Goal: Task Accomplishment & Management: Manage account settings

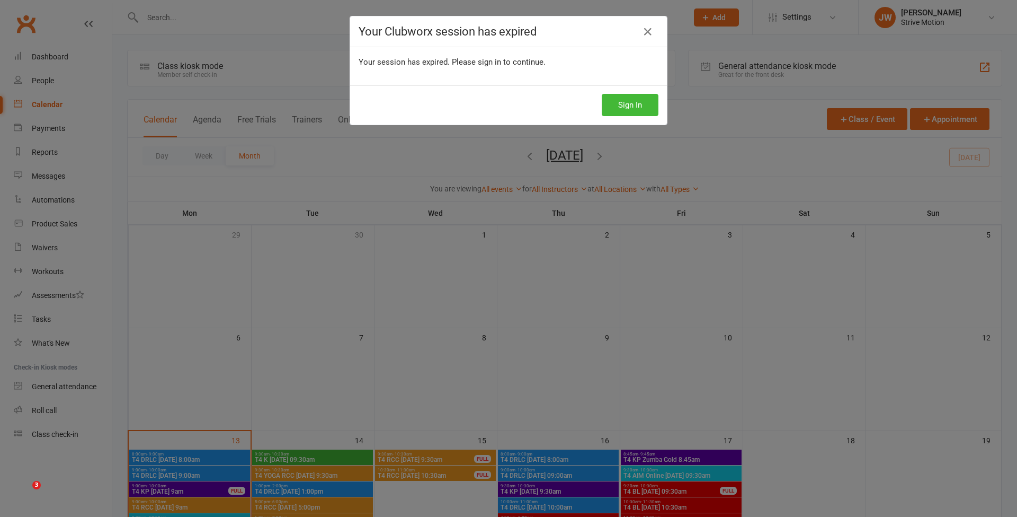
click at [628, 105] on button "Sign In" at bounding box center [630, 105] width 57 height 22
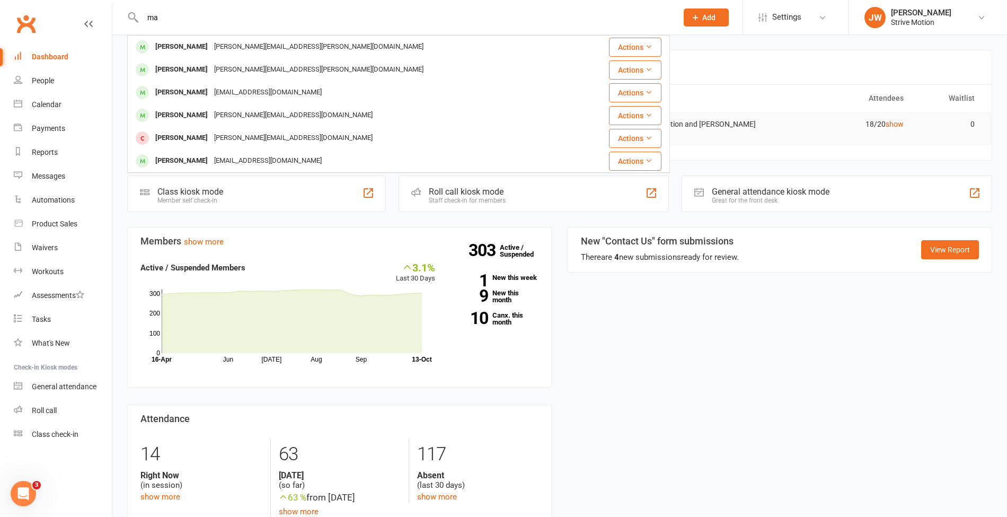
type input "m"
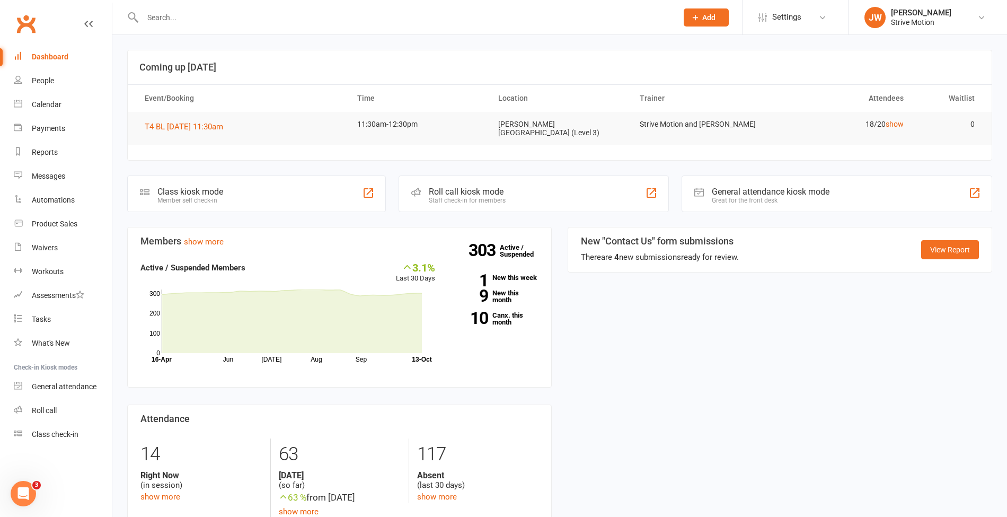
click at [165, 21] on input "text" at bounding box center [404, 17] width 530 height 15
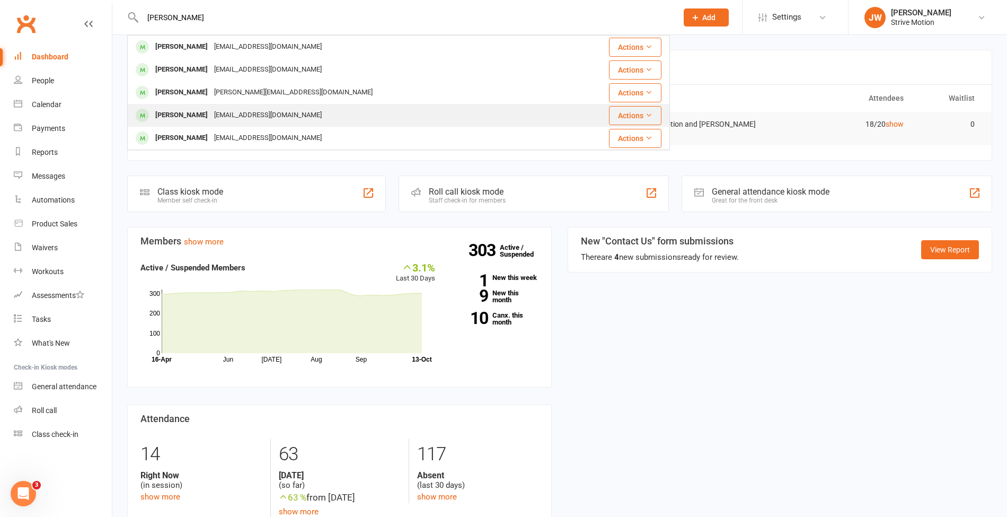
type input "[PERSON_NAME]"
click at [229, 108] on div "[EMAIL_ADDRESS][DOMAIN_NAME]" at bounding box center [268, 115] width 114 height 15
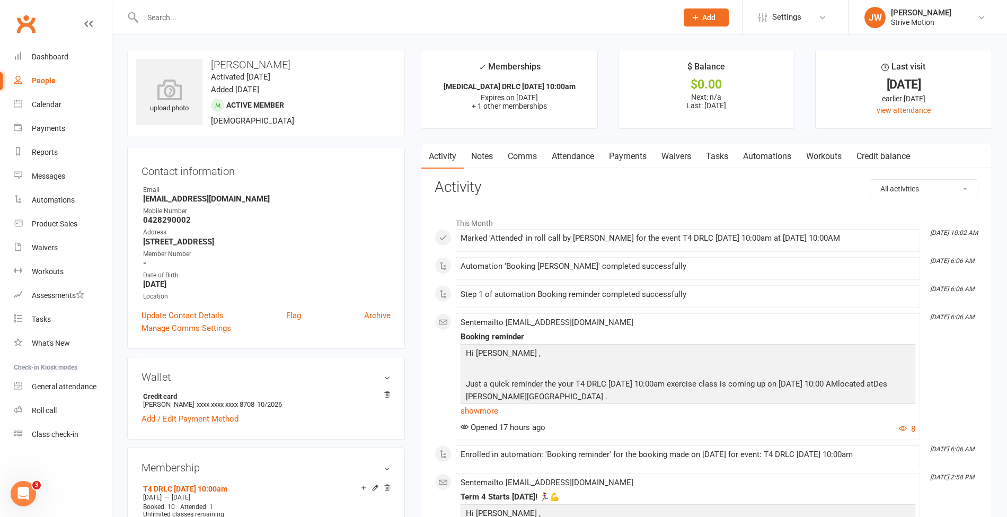
click at [628, 154] on link "Payments" at bounding box center [627, 156] width 52 height 24
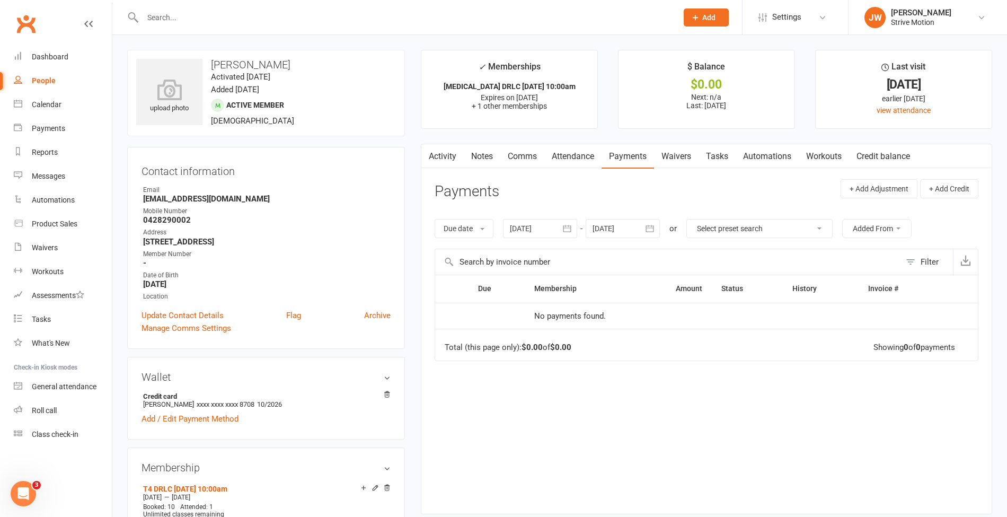
click at [543, 224] on div at bounding box center [540, 228] width 74 height 19
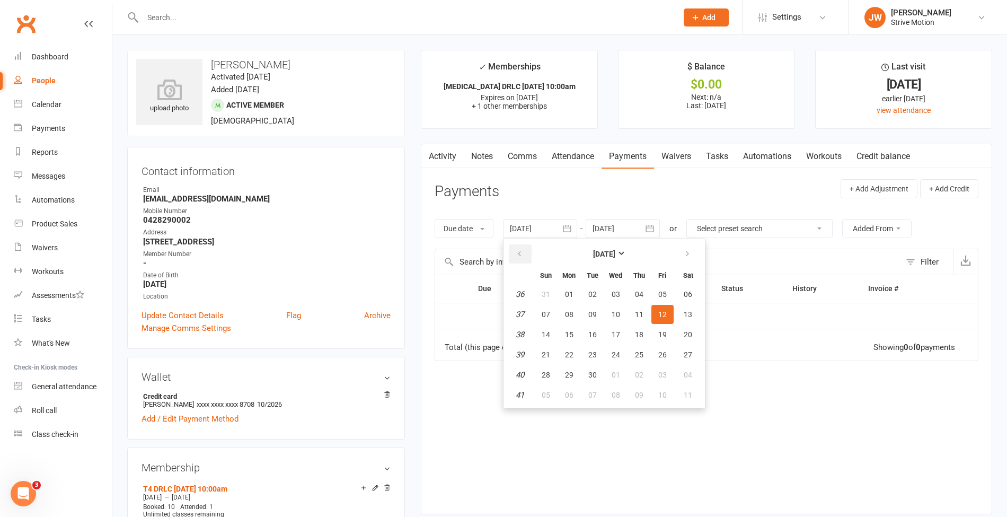
click at [510, 258] on button "button" at bounding box center [520, 253] width 23 height 19
click at [606, 309] on button "11" at bounding box center [616, 314] width 22 height 19
type input "[DATE]"
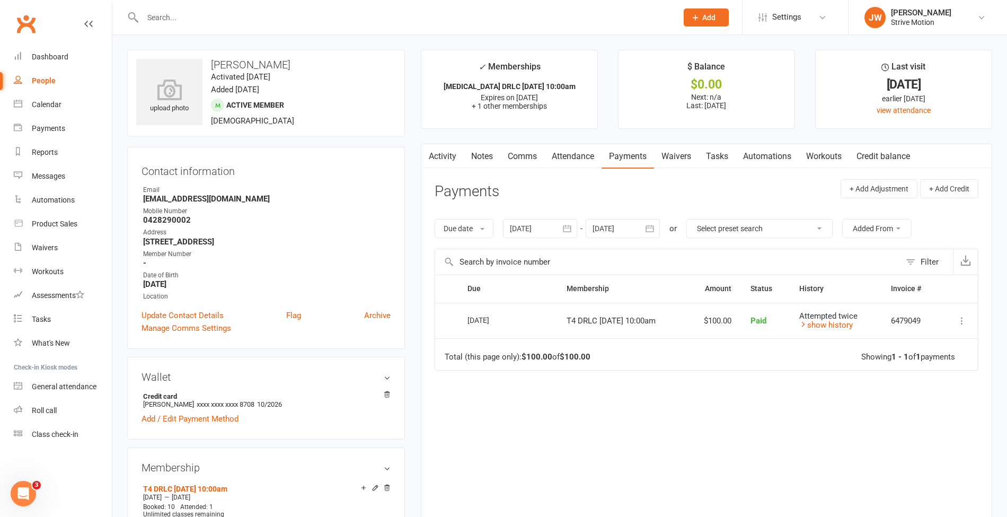
click at [968, 317] on button at bounding box center [961, 320] width 13 height 13
click at [922, 334] on link "Refund" at bounding box center [915, 341] width 105 height 21
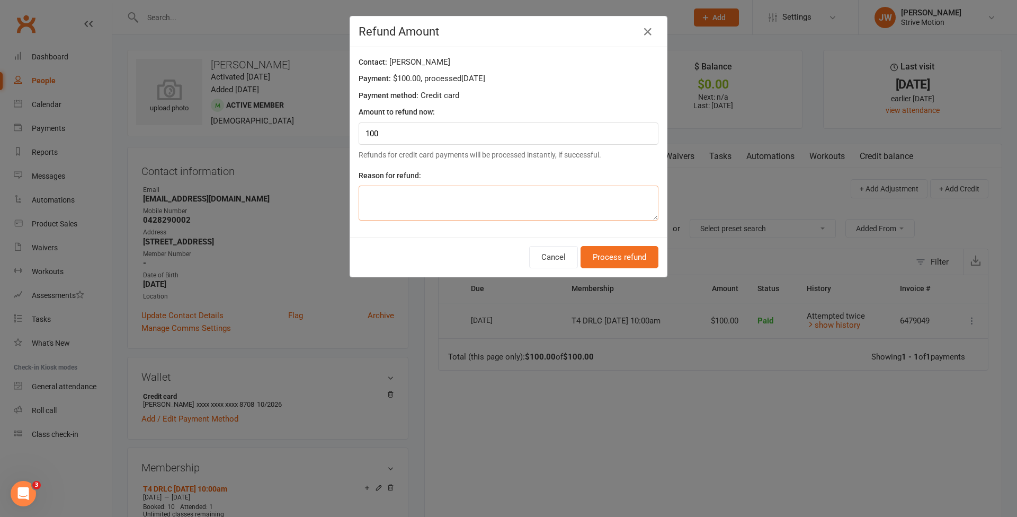
click at [530, 194] on textarea at bounding box center [509, 202] width 300 height 35
type textarea "sick"
click at [599, 246] on button "Process refund" at bounding box center [620, 257] width 78 height 22
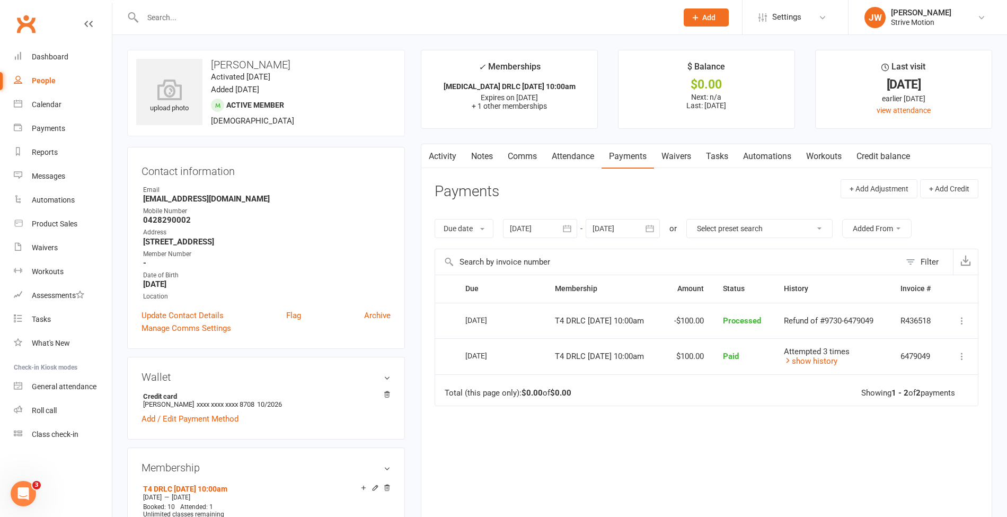
click at [453, 163] on link "Activity" at bounding box center [442, 156] width 42 height 24
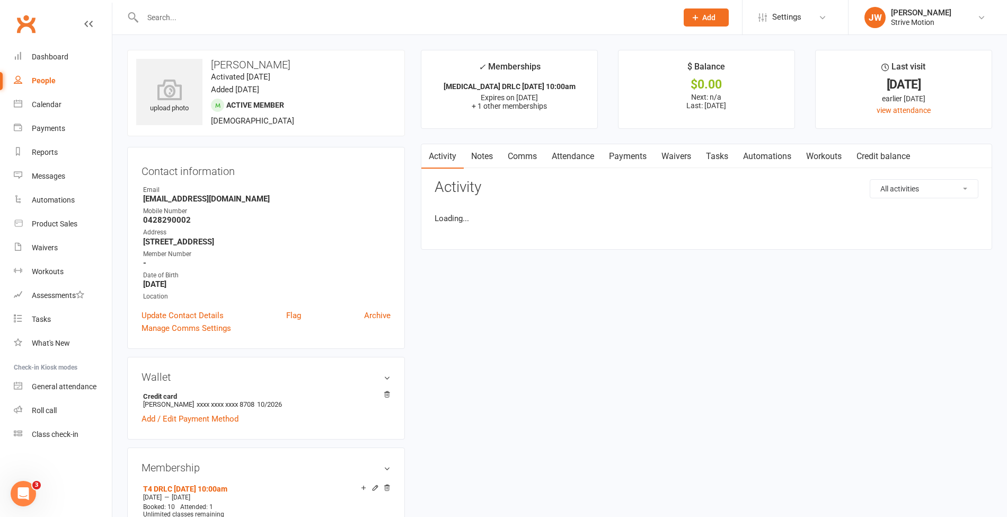
click at [491, 159] on link "Notes" at bounding box center [482, 156] width 37 height 24
click at [937, 192] on button "+ New Note" at bounding box center [950, 188] width 57 height 19
click at [498, 242] on input "text" at bounding box center [707, 232] width 544 height 22
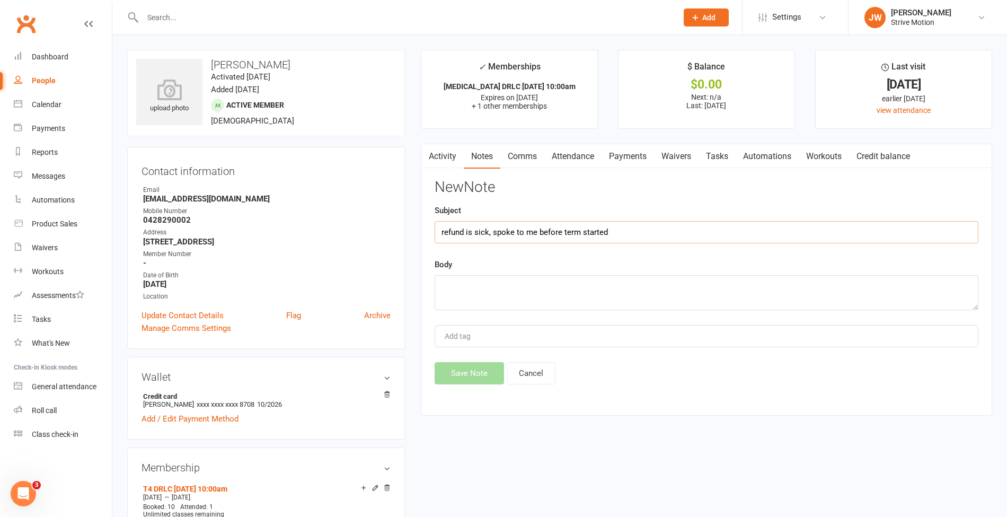
type input "refund is sick, spoke to me before term started"
click at [470, 368] on div "Save Note Cancel" at bounding box center [707, 373] width 544 height 22
drag, startPoint x: 591, startPoint y: 223, endPoint x: 371, endPoint y: 214, distance: 220.1
click at [474, 295] on textarea at bounding box center [707, 292] width 544 height 35
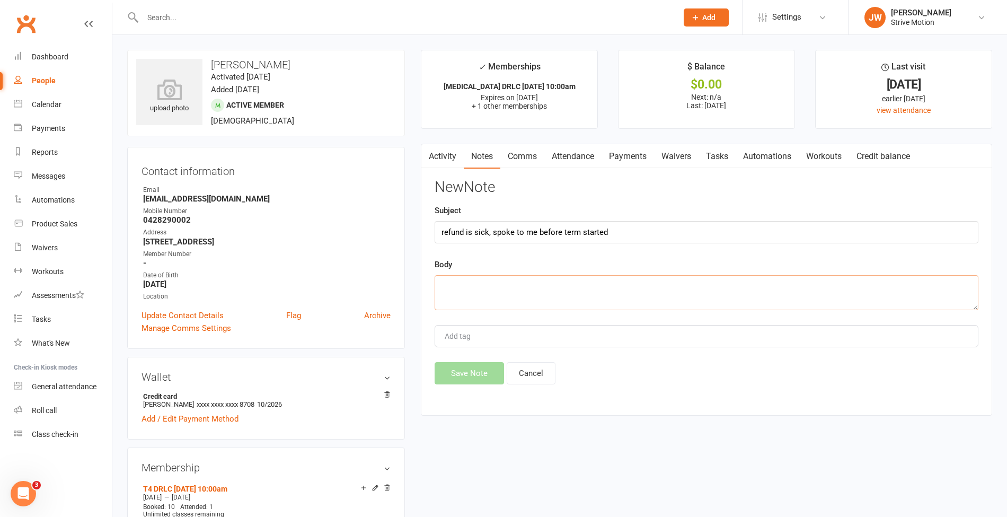
paste textarea "refund is sick, spoke to me before term started"
type textarea "refund is sick, spoke to me before term started JW"
click at [462, 362] on button "Save Note" at bounding box center [469, 373] width 69 height 22
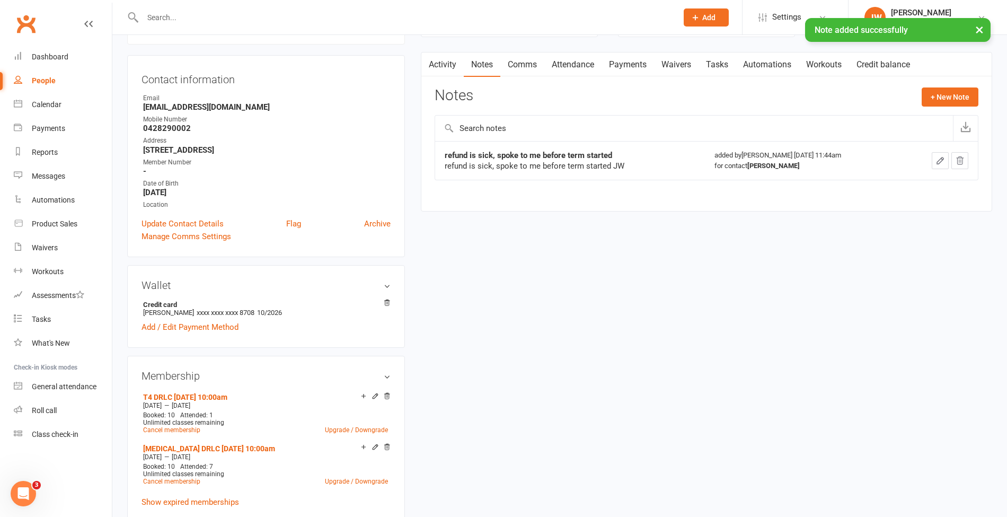
scroll to position [92, 0]
click at [56, 97] on link "Calendar" at bounding box center [63, 105] width 98 height 24
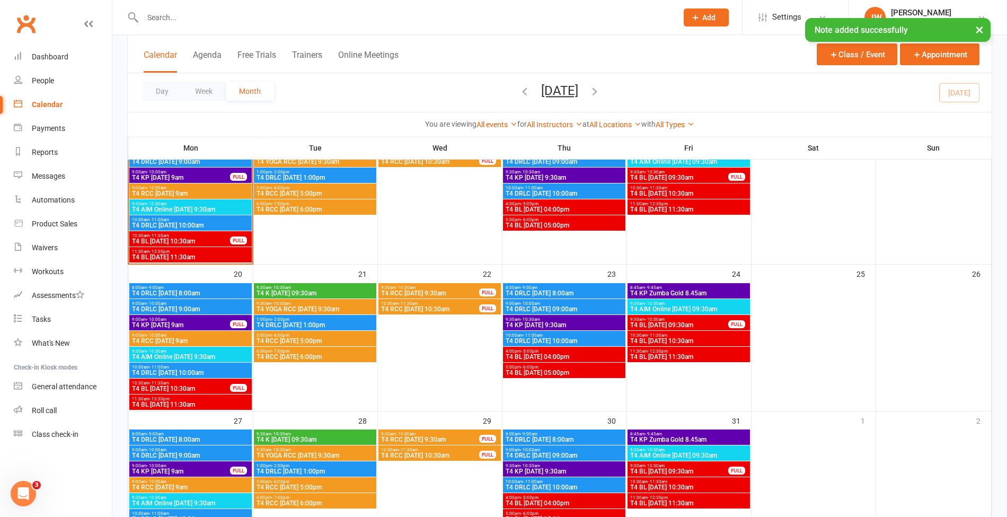
scroll to position [316, 0]
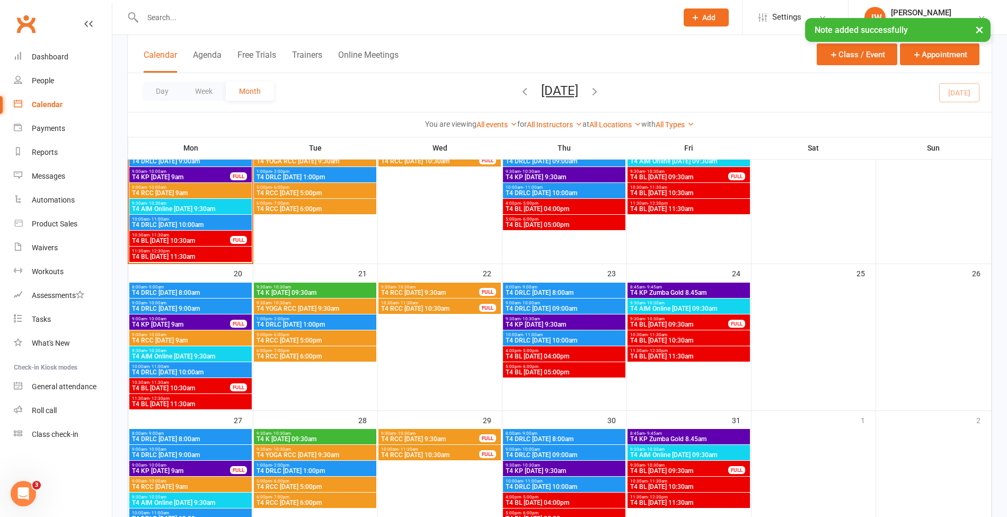
click at [199, 366] on span "10:00am - 11:00am" at bounding box center [190, 366] width 118 height 5
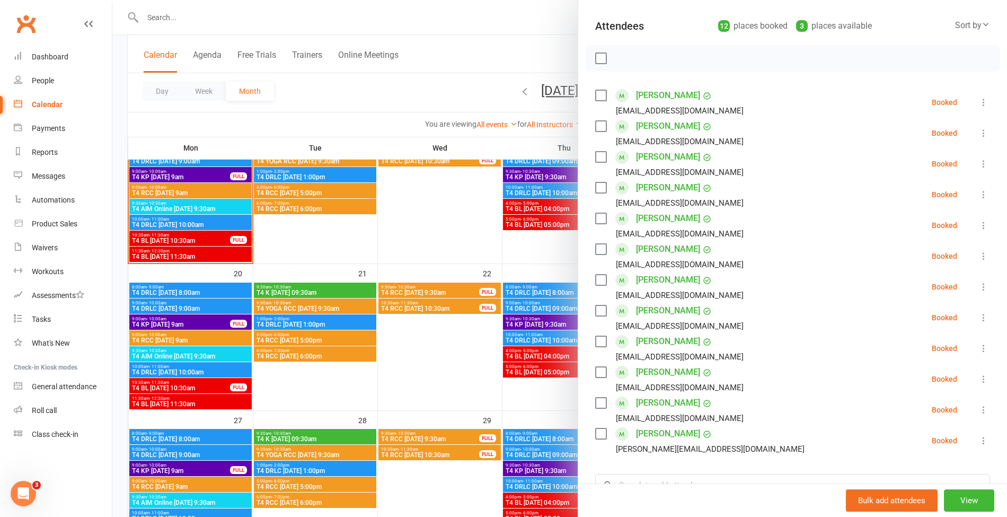
scroll to position [111, 0]
click at [978, 316] on icon at bounding box center [983, 317] width 11 height 11
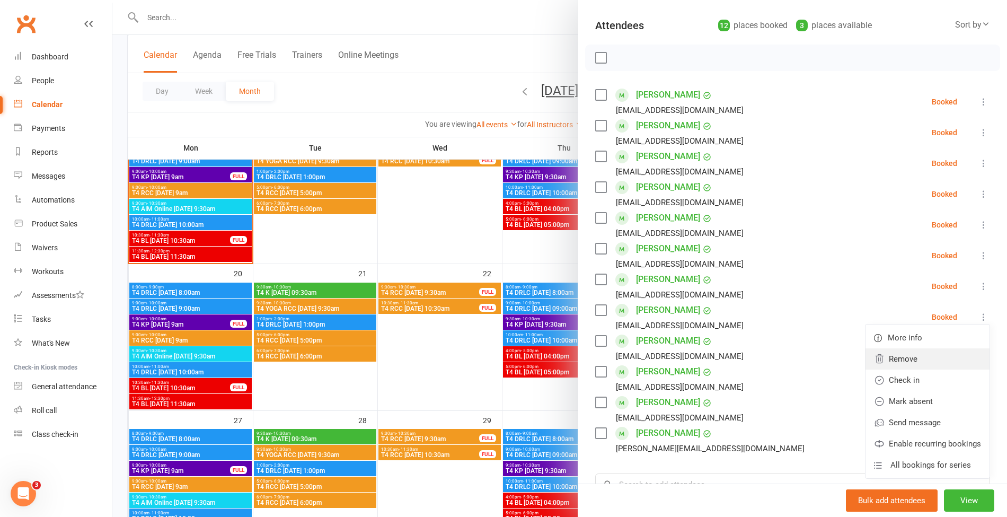
click at [890, 354] on link "Remove" at bounding box center [927, 358] width 124 height 21
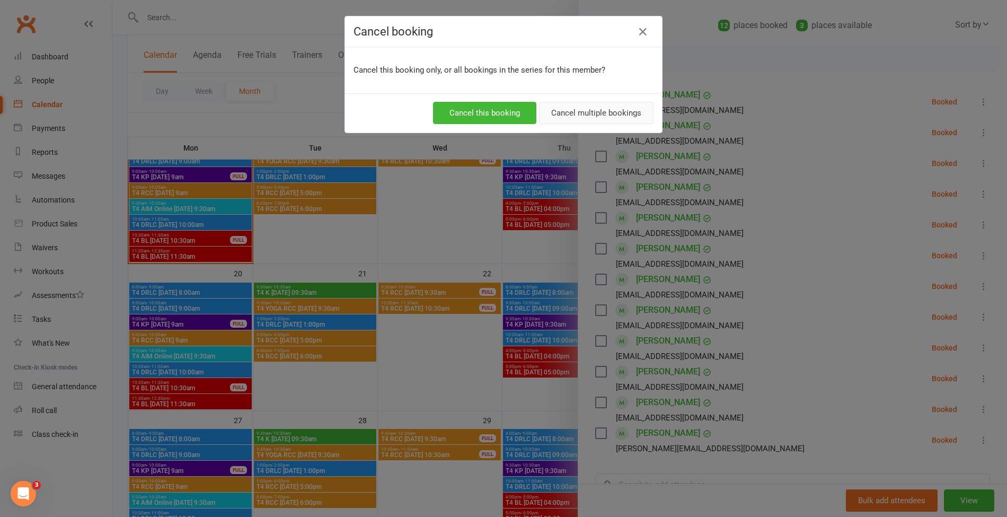
click at [593, 112] on button "Cancel multiple bookings" at bounding box center [596, 113] width 114 height 22
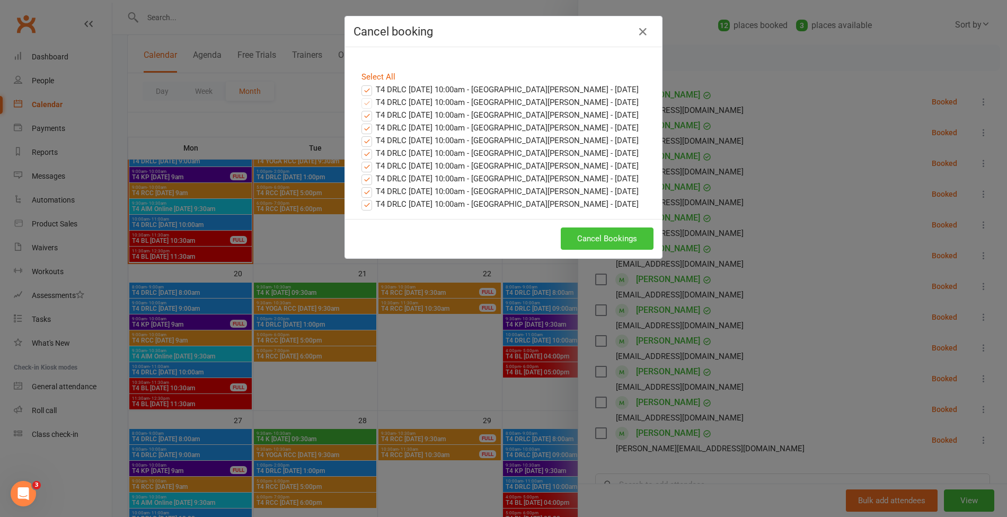
click at [578, 238] on button "Cancel Bookings" at bounding box center [607, 238] width 93 height 22
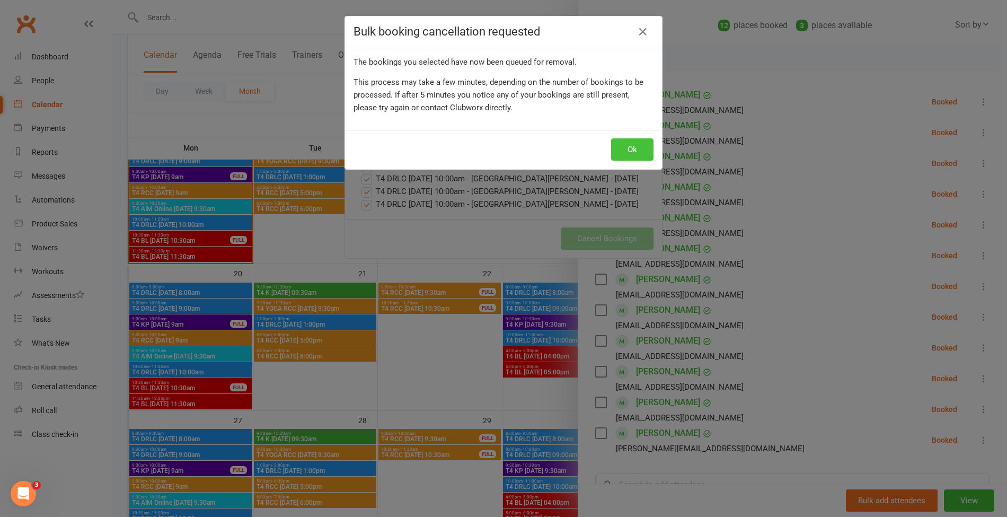
click at [619, 148] on button "Ok" at bounding box center [632, 149] width 42 height 22
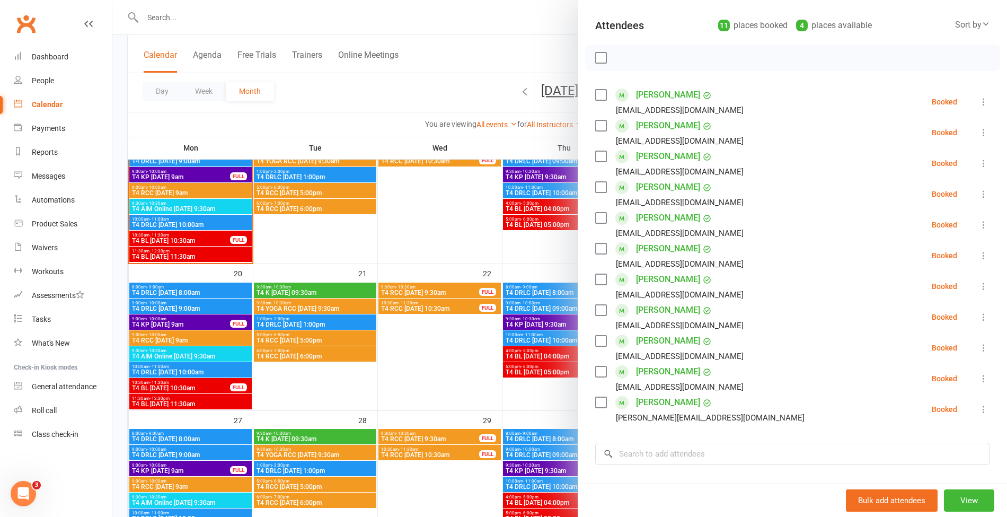
click at [203, 17] on div at bounding box center [559, 258] width 894 height 517
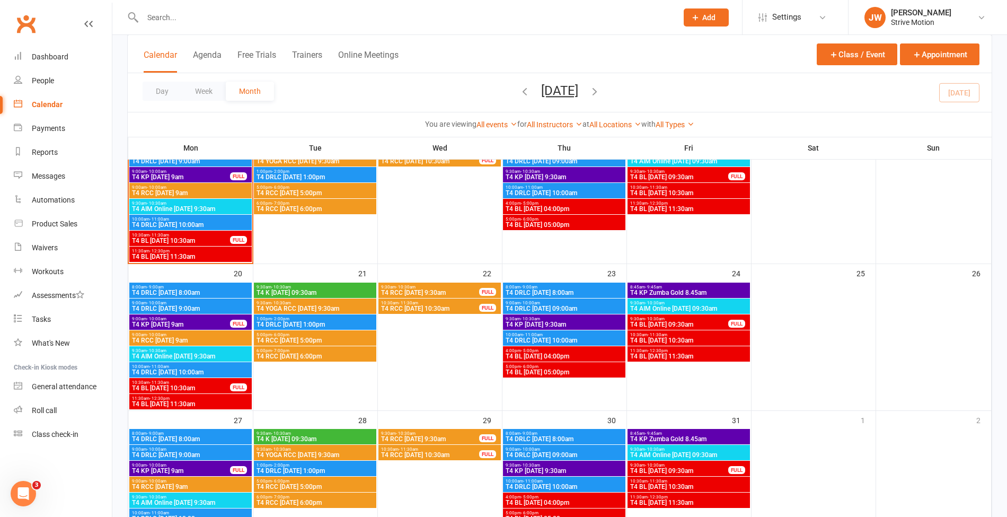
click at [173, 17] on input "text" at bounding box center [404, 17] width 530 height 15
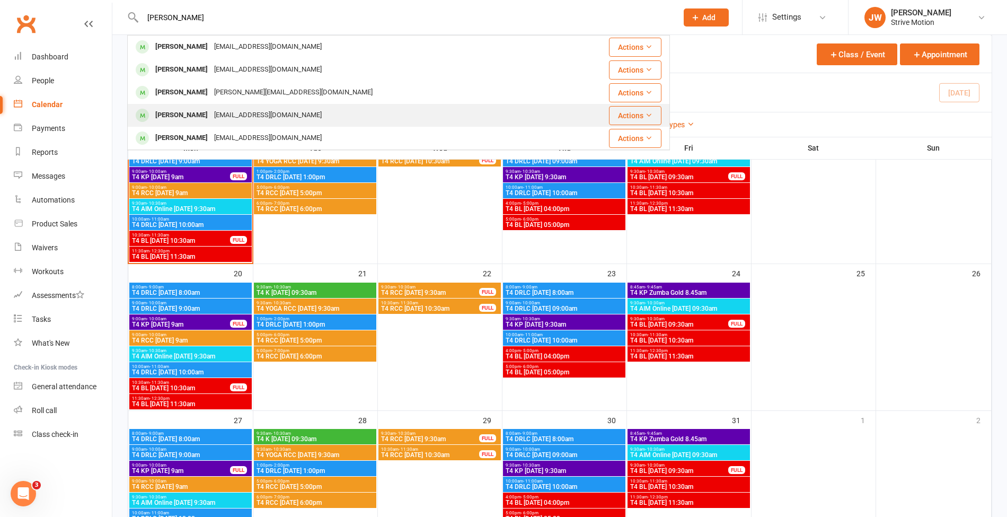
type input "[PERSON_NAME]"
click at [211, 110] on div "[EMAIL_ADDRESS][DOMAIN_NAME]" at bounding box center [268, 115] width 114 height 15
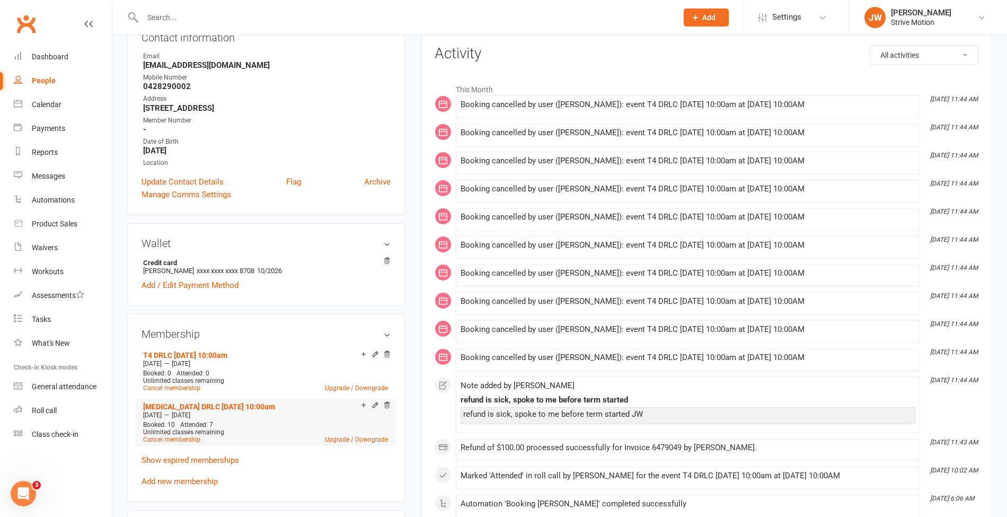
scroll to position [134, 0]
click at [177, 387] on link "Cancel membership" at bounding box center [171, 387] width 57 height 7
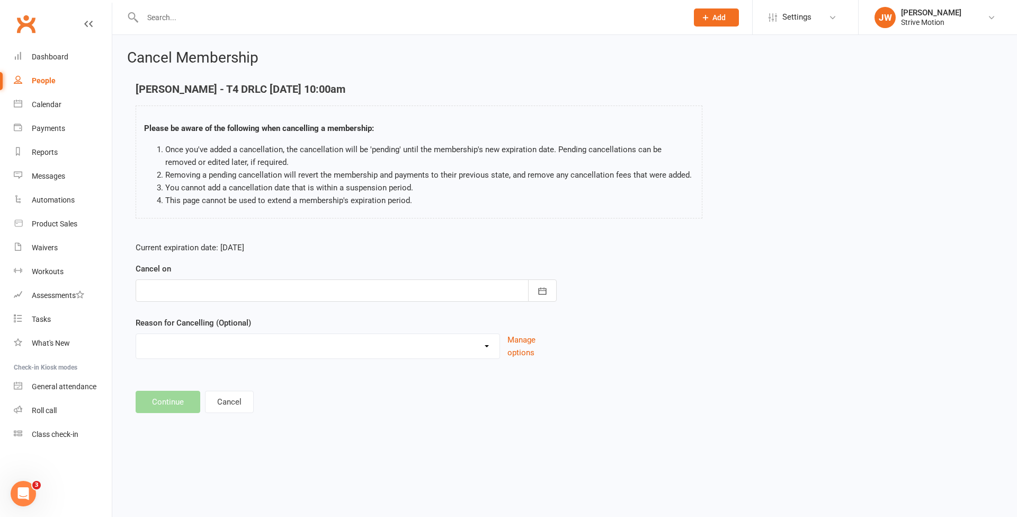
click at [177, 288] on div at bounding box center [346, 290] width 421 height 22
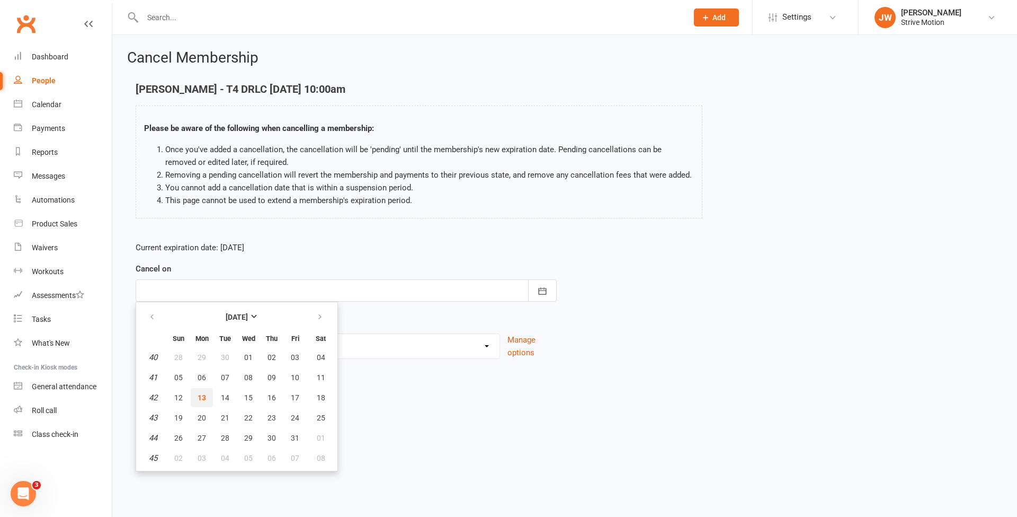
click at [197, 388] on button "13" at bounding box center [202, 397] width 22 height 19
type input "[DATE]"
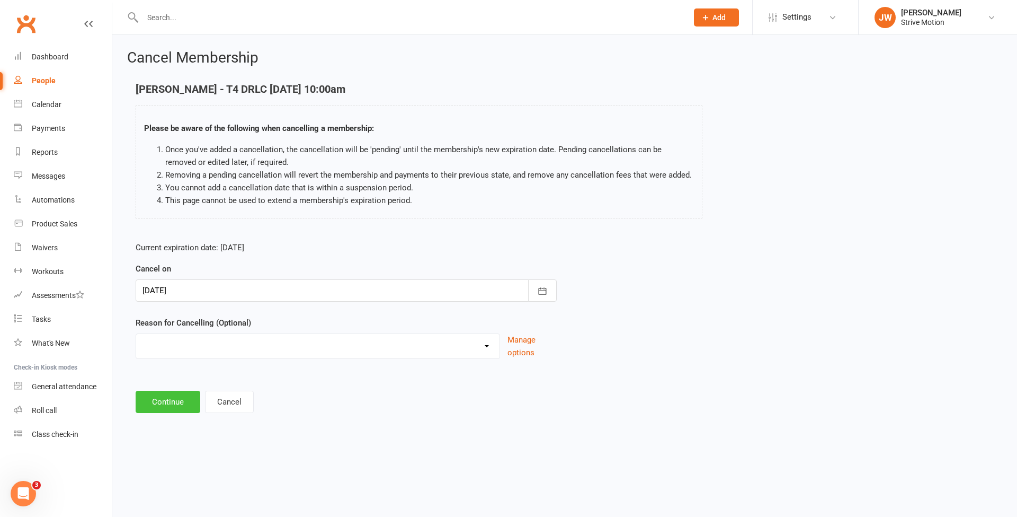
click at [168, 391] on button "Continue" at bounding box center [168, 402] width 65 height 22
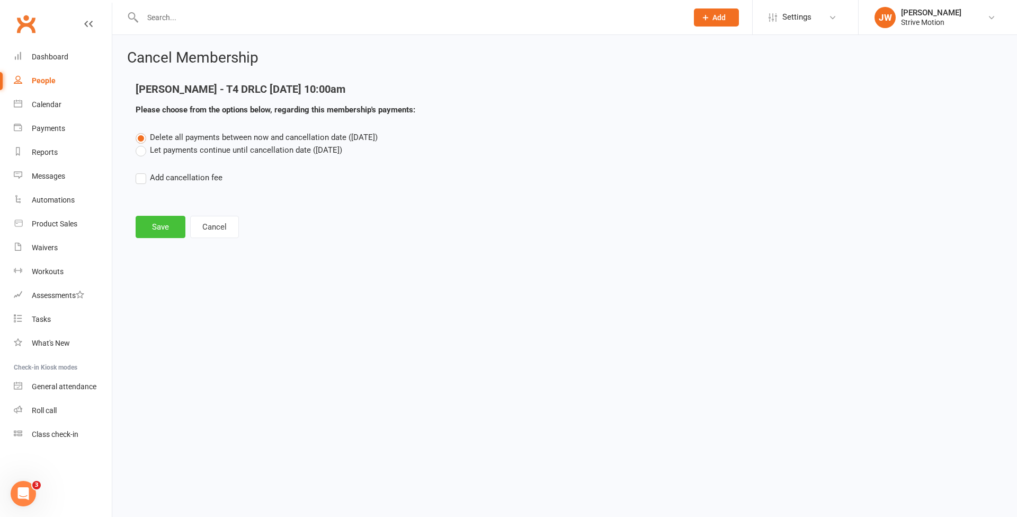
click at [158, 226] on button "Save" at bounding box center [161, 227] width 50 height 22
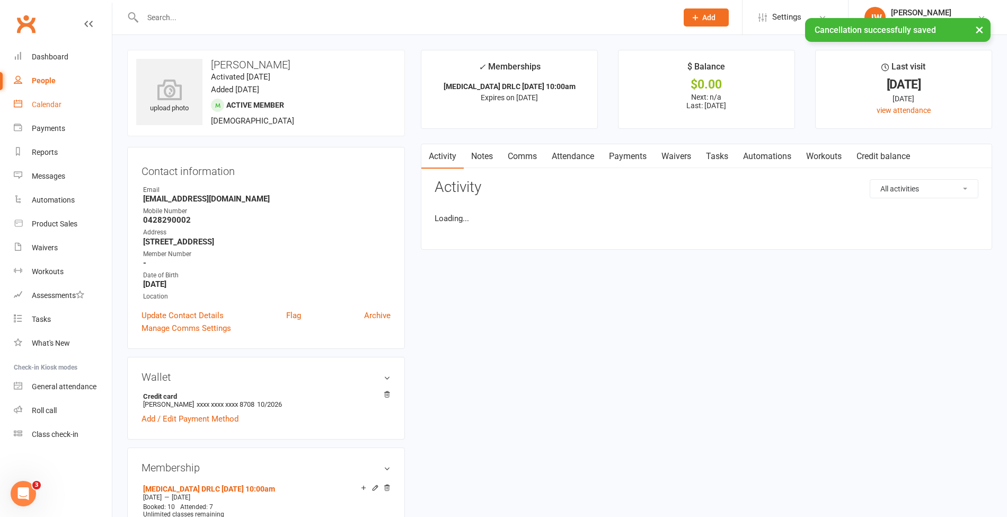
click at [38, 114] on link "Calendar" at bounding box center [63, 105] width 98 height 24
